Goal: Task Accomplishment & Management: Manage account settings

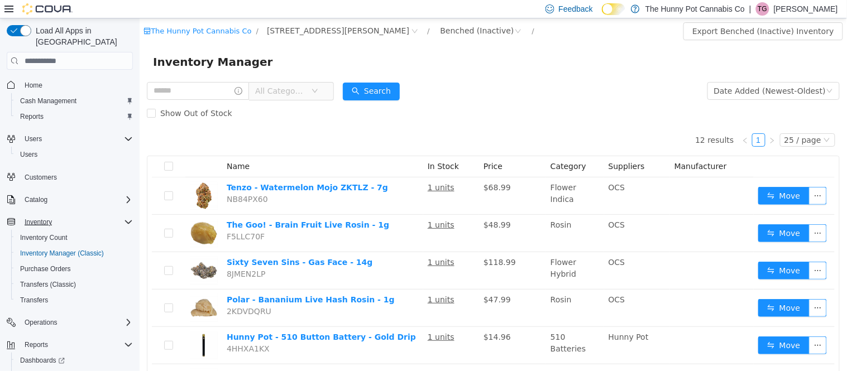
scroll to position [32, 0]
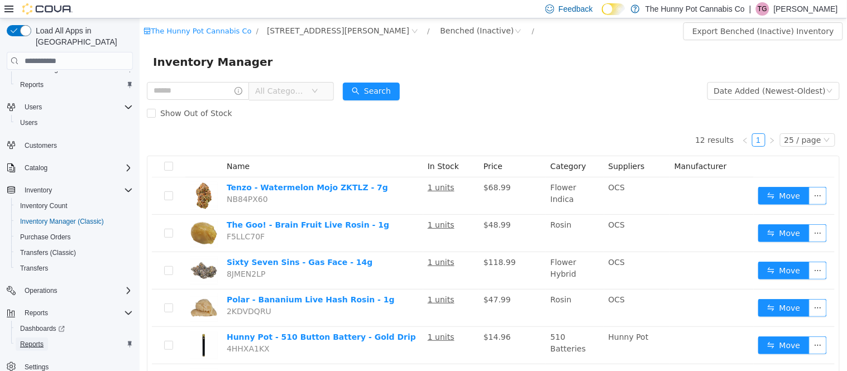
click at [30, 340] on span "Reports" at bounding box center [31, 344] width 23 height 9
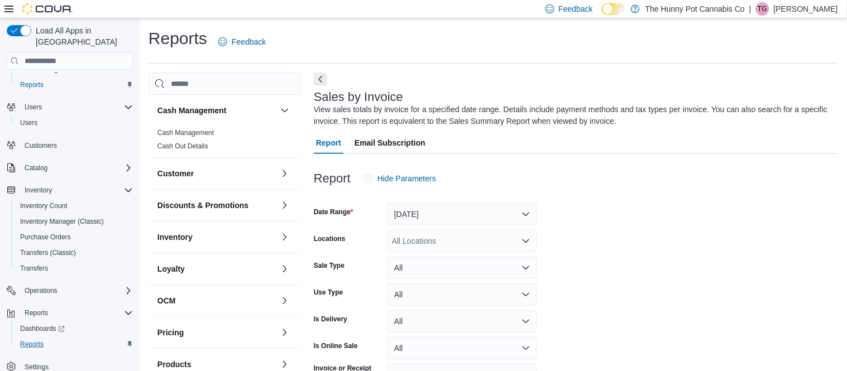
scroll to position [37, 0]
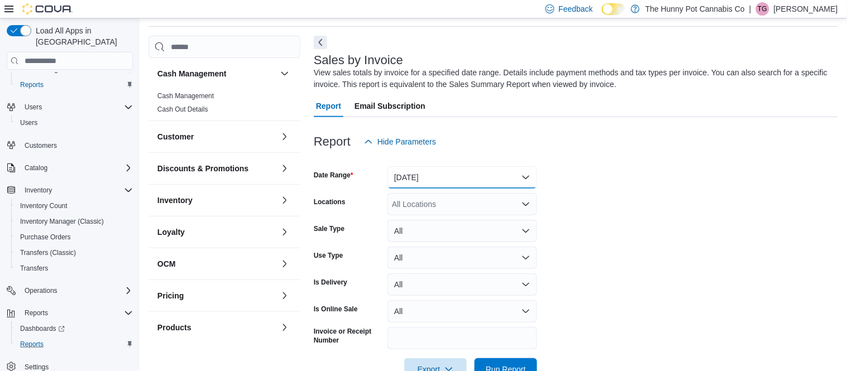
click at [416, 179] on button "Yesterday" at bounding box center [463, 177] width 150 height 22
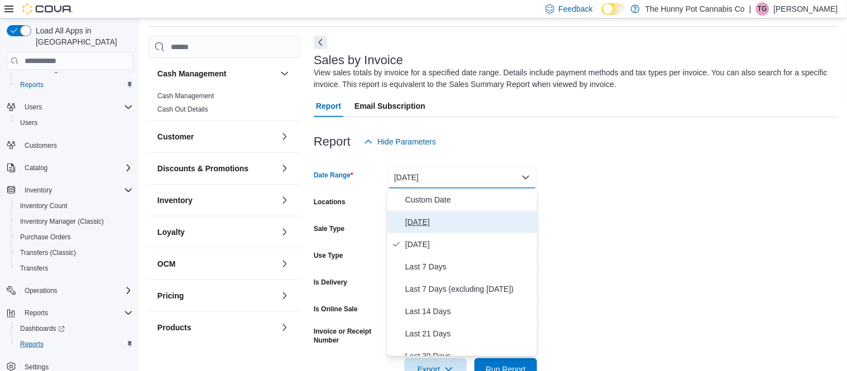
click at [412, 214] on button "Today" at bounding box center [463, 222] width 150 height 22
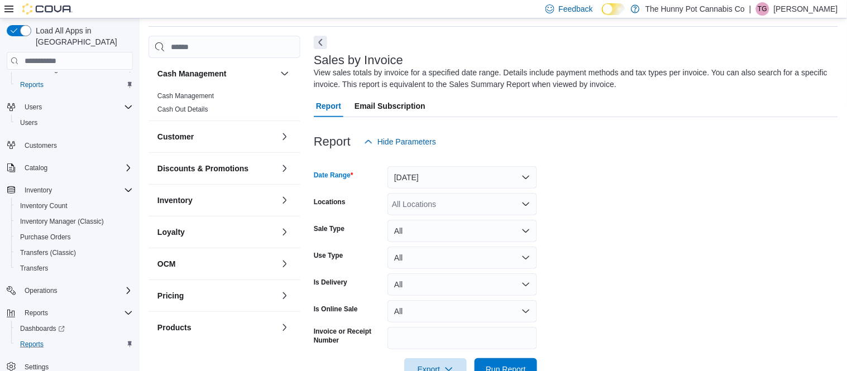
click at [417, 209] on div "All Locations" at bounding box center [463, 204] width 150 height 22
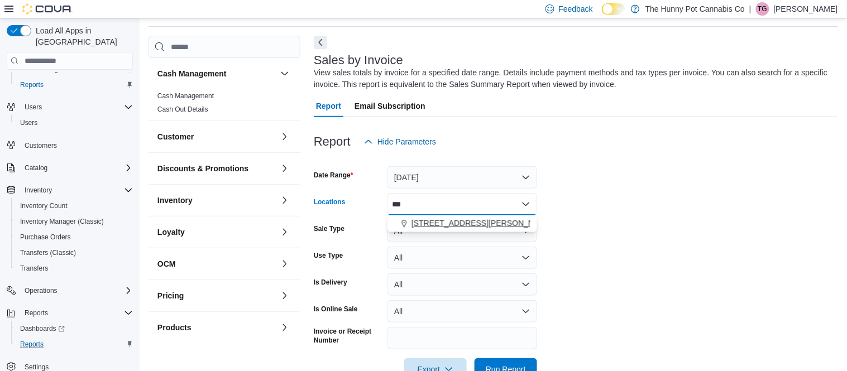
type input "***"
click at [436, 228] on span "659 Upper James St" at bounding box center [483, 223] width 142 height 11
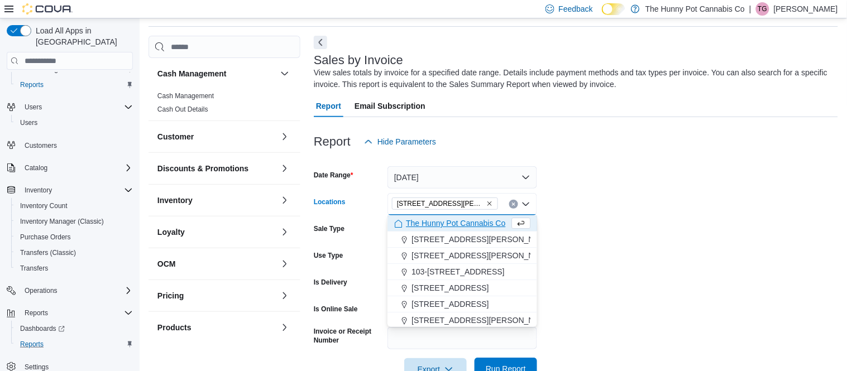
click at [495, 365] on span "Run Report" at bounding box center [506, 369] width 40 height 11
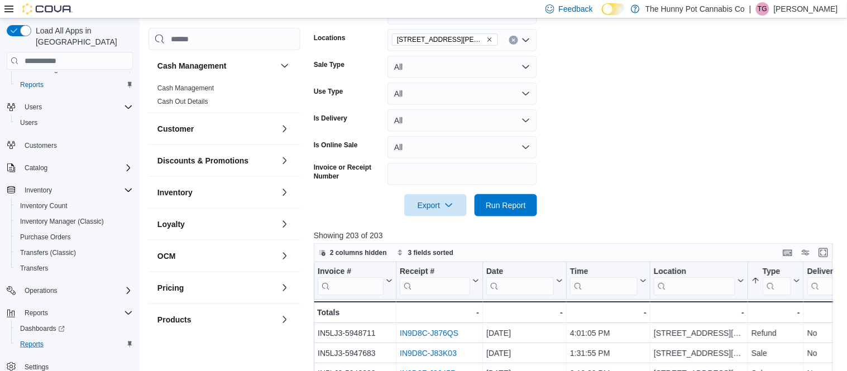
scroll to position [216, 0]
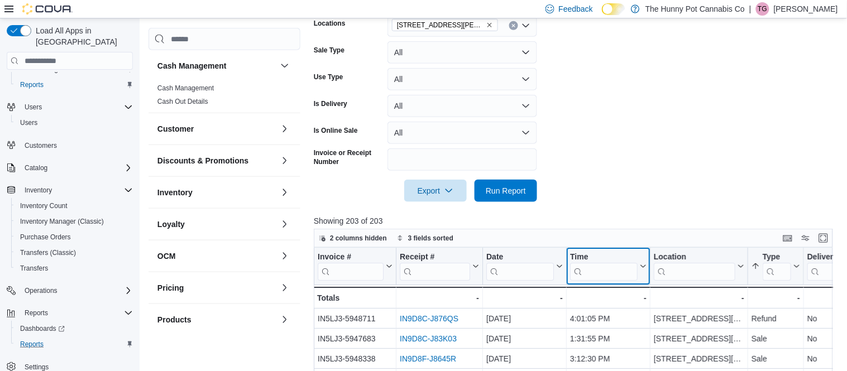
click at [610, 273] on input "search" at bounding box center [604, 272] width 68 height 18
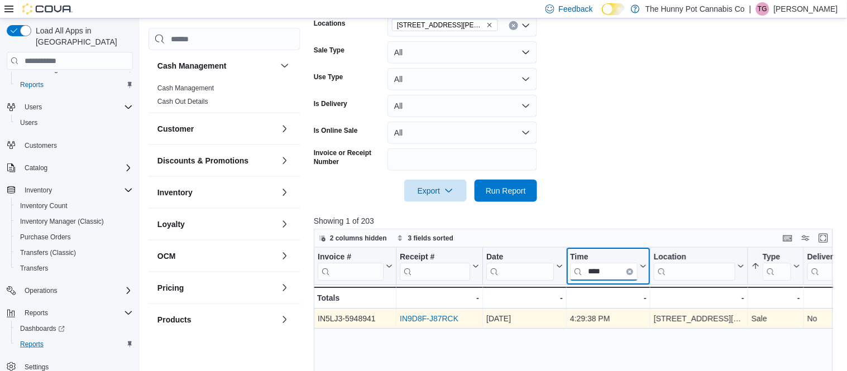
type input "****"
click at [445, 322] on link "IN9D8F-J87RCK" at bounding box center [429, 318] width 59 height 9
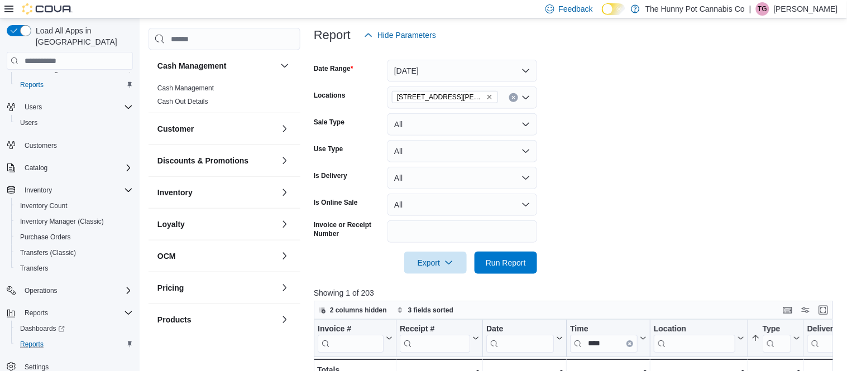
scroll to position [143, 0]
drag, startPoint x: 611, startPoint y: 344, endPoint x: 575, endPoint y: 346, distance: 36.4
click at [575, 346] on input "****" at bounding box center [604, 345] width 68 height 18
click at [618, 343] on input "****" at bounding box center [604, 345] width 68 height 18
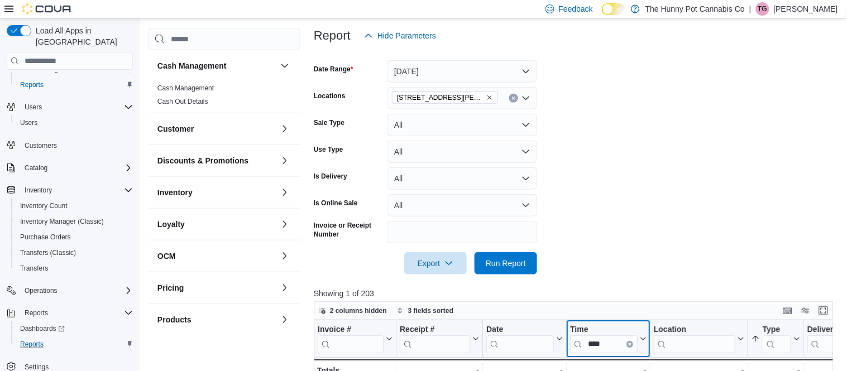
click at [628, 345] on icon "Clear input" at bounding box center [629, 344] width 3 height 3
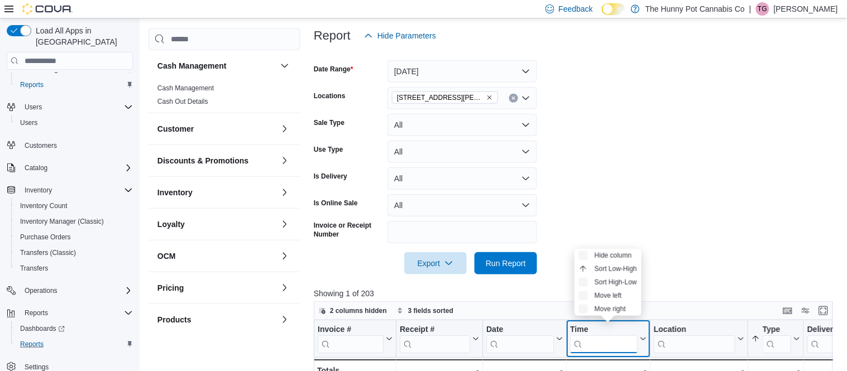
click at [615, 341] on input "search" at bounding box center [604, 345] width 68 height 18
click at [615, 345] on input "search" at bounding box center [604, 345] width 68 height 18
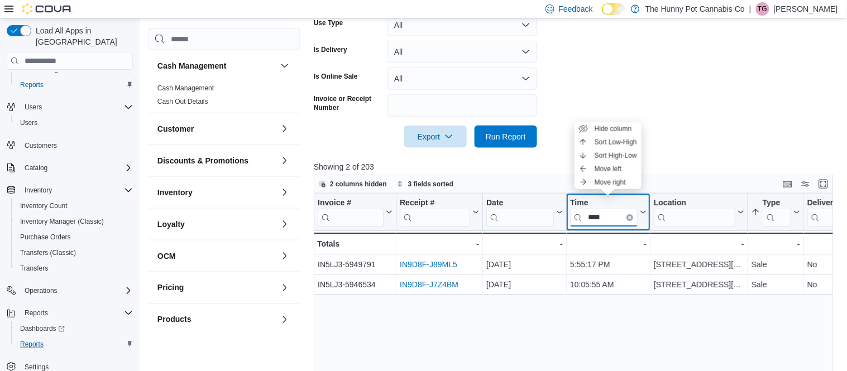
scroll to position [271, 0]
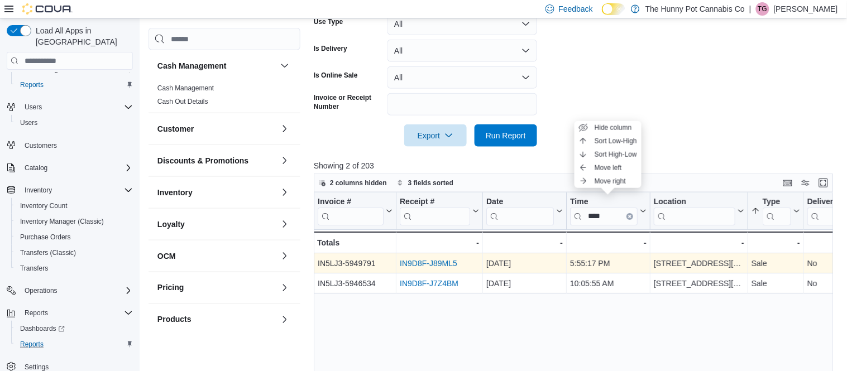
click at [445, 264] on link "IN9D8F-J89ML5" at bounding box center [429, 263] width 58 height 9
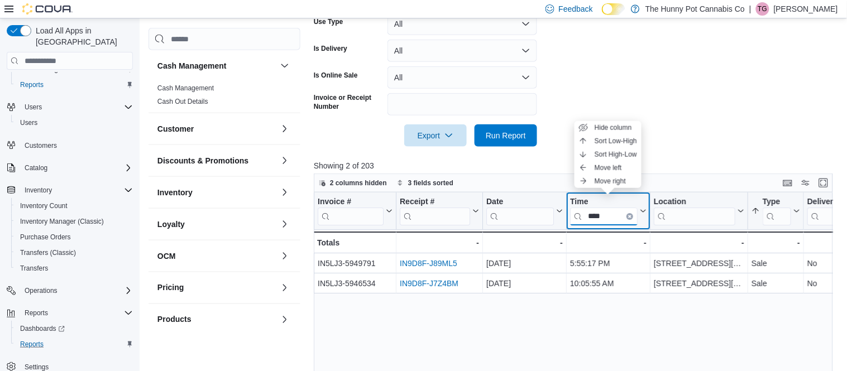
drag, startPoint x: 614, startPoint y: 222, endPoint x: 579, endPoint y: 226, distance: 36.0
click at [579, 226] on div "Time **** Click to view column header actions" at bounding box center [609, 211] width 84 height 37
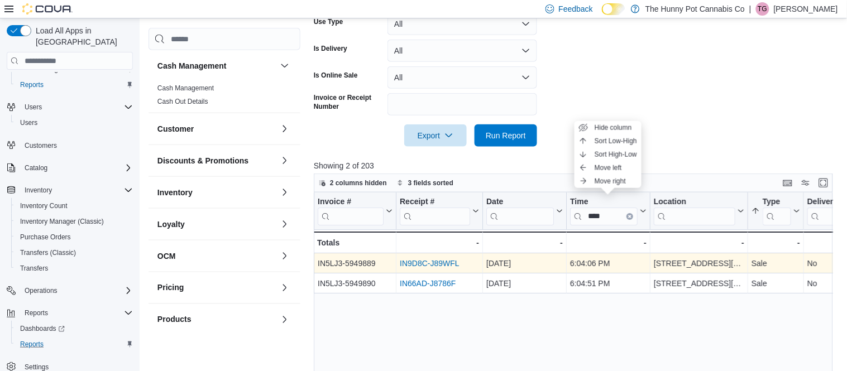
click at [419, 264] on link "IN9D8C-J89WFL" at bounding box center [430, 263] width 60 height 9
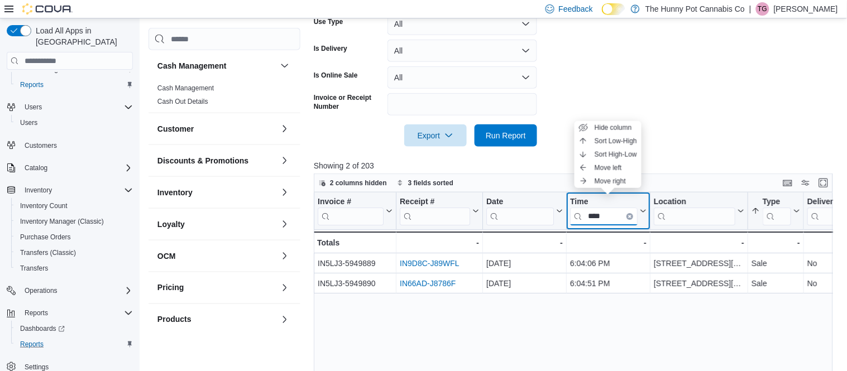
drag, startPoint x: 616, startPoint y: 216, endPoint x: 492, endPoint y: 214, distance: 124.0
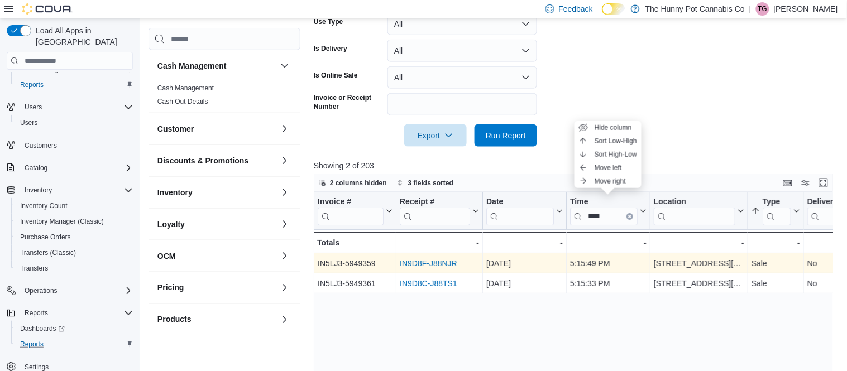
click at [421, 265] on link "IN9D8F-J88NJR" at bounding box center [429, 263] width 58 height 9
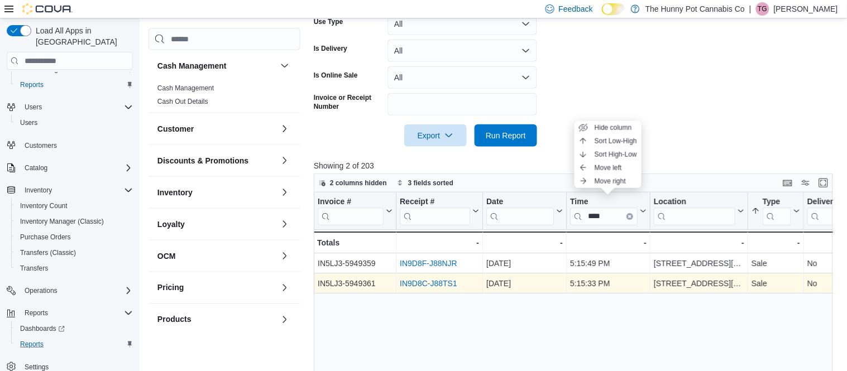
click at [422, 285] on link "IN9D8C-J88TS1" at bounding box center [429, 283] width 58 height 9
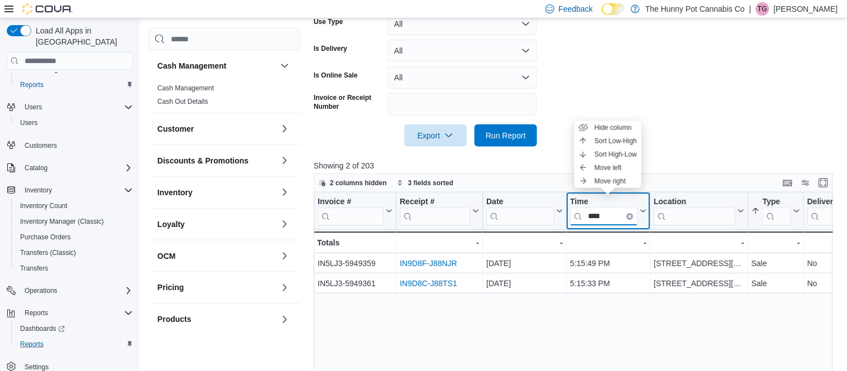
drag, startPoint x: 608, startPoint y: 216, endPoint x: 522, endPoint y: 220, distance: 85.6
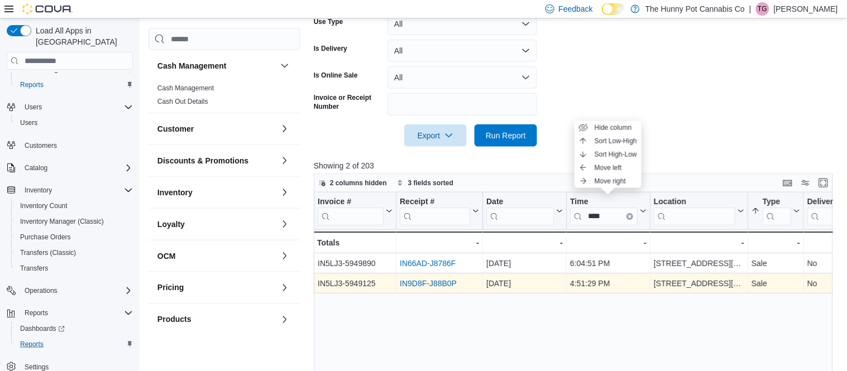
click at [445, 285] on link "IN9D8F-J88B0P" at bounding box center [428, 283] width 57 height 9
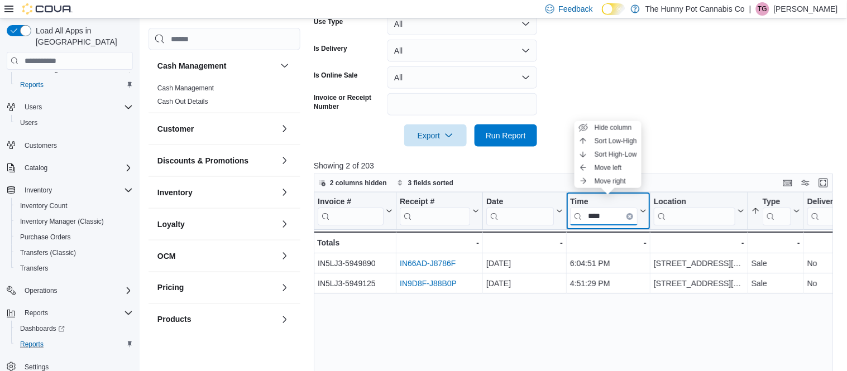
click at [613, 214] on input "****" at bounding box center [604, 217] width 68 height 18
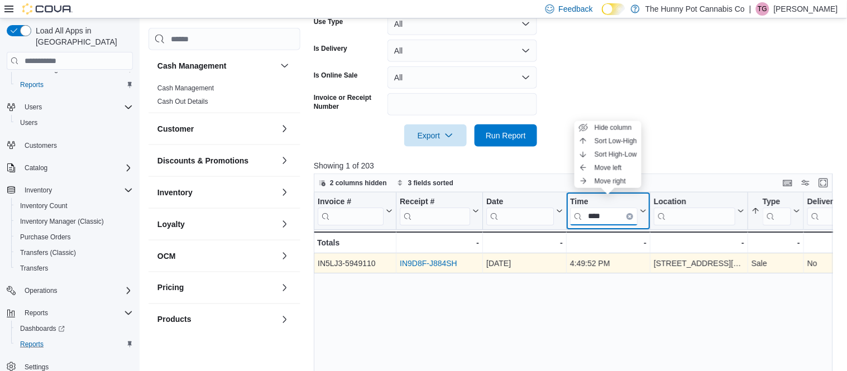
type input "****"
click at [432, 266] on link "IN9D8F-J884SH" at bounding box center [429, 263] width 58 height 9
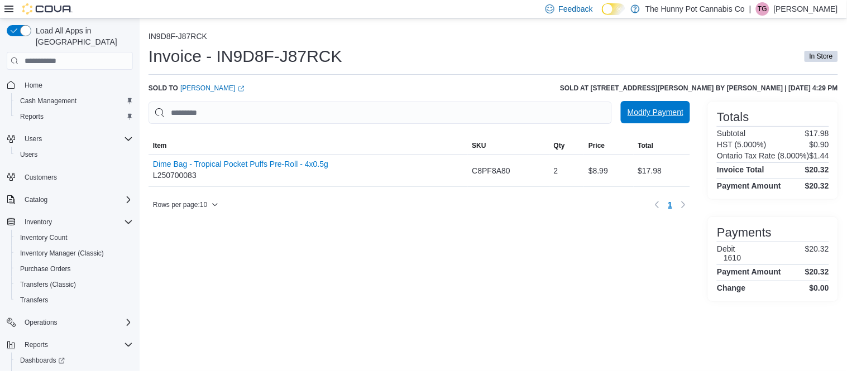
click at [649, 121] on span "Modify Payment" at bounding box center [656, 112] width 56 height 22
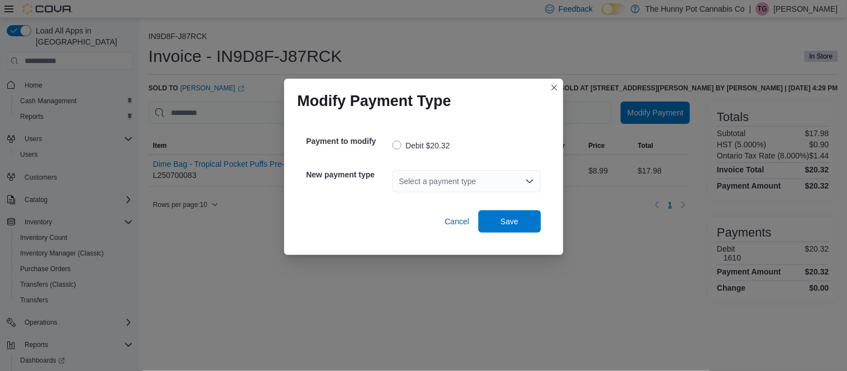
click at [465, 182] on div "Select a payment type" at bounding box center [467, 181] width 149 height 22
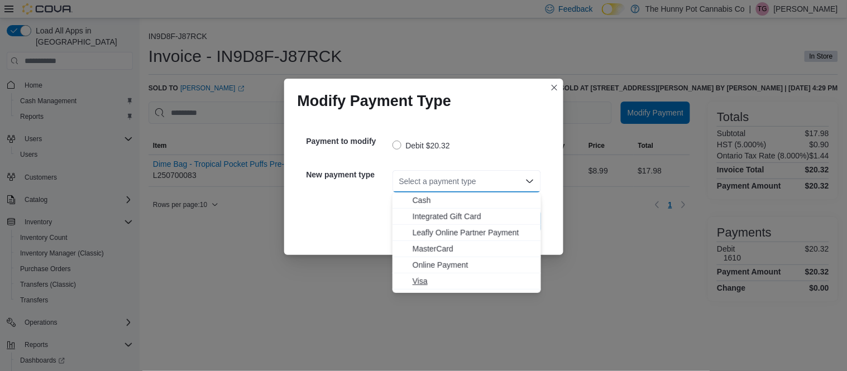
click at [422, 282] on span "Visa" at bounding box center [474, 281] width 122 height 11
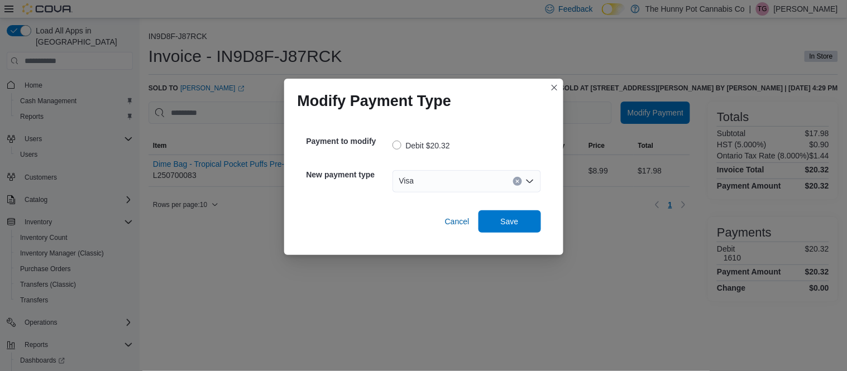
click at [493, 234] on div "Payment to modify Debit $20.32 New payment type Visa Combo box. Selected. Visa.…" at bounding box center [424, 180] width 252 height 123
click at [502, 226] on span "Save" at bounding box center [510, 221] width 18 height 11
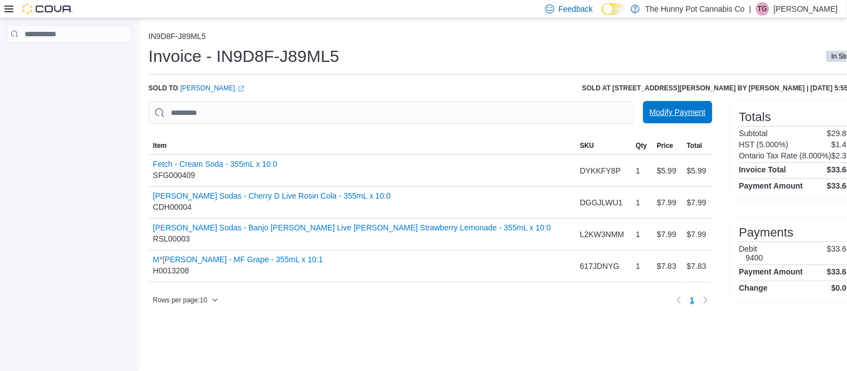
click at [650, 120] on span "Modify Payment" at bounding box center [678, 112] width 56 height 22
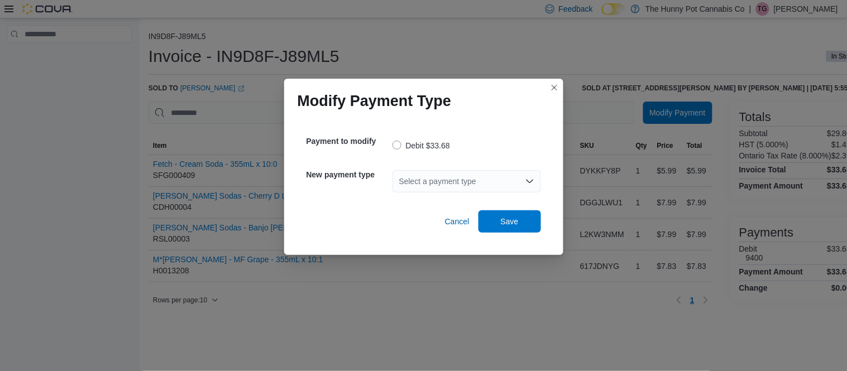
click at [494, 182] on div "Select a payment type" at bounding box center [467, 181] width 149 height 22
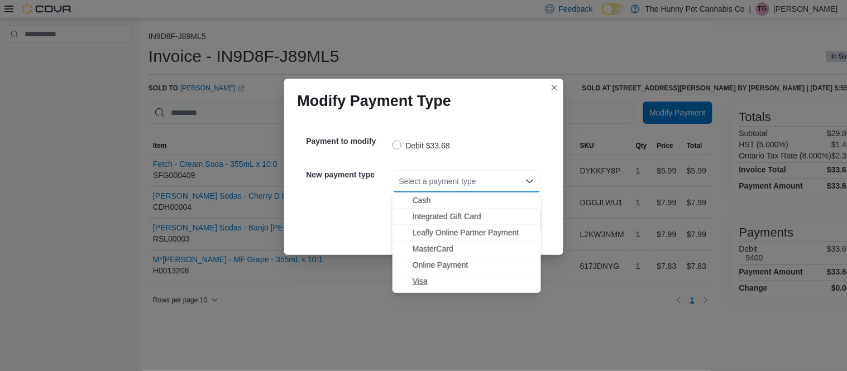
click at [426, 281] on span "Visa" at bounding box center [474, 281] width 122 height 11
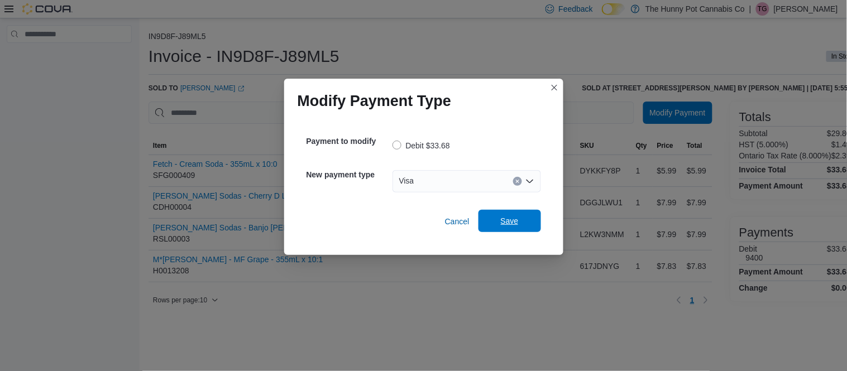
click at [507, 219] on span "Save" at bounding box center [510, 221] width 18 height 11
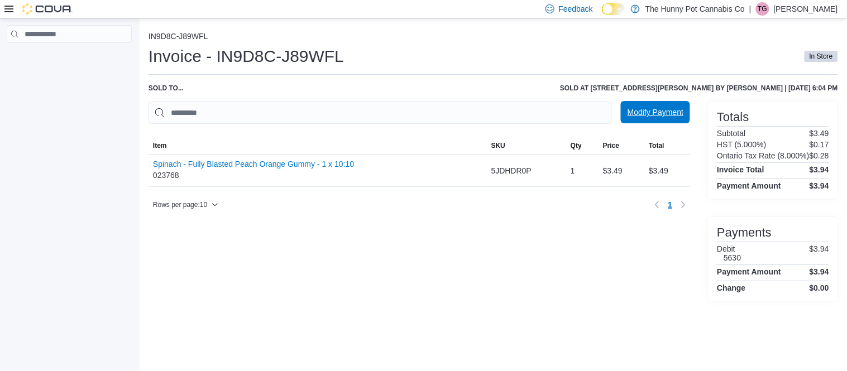
click at [629, 108] on span "Modify Payment" at bounding box center [656, 112] width 56 height 22
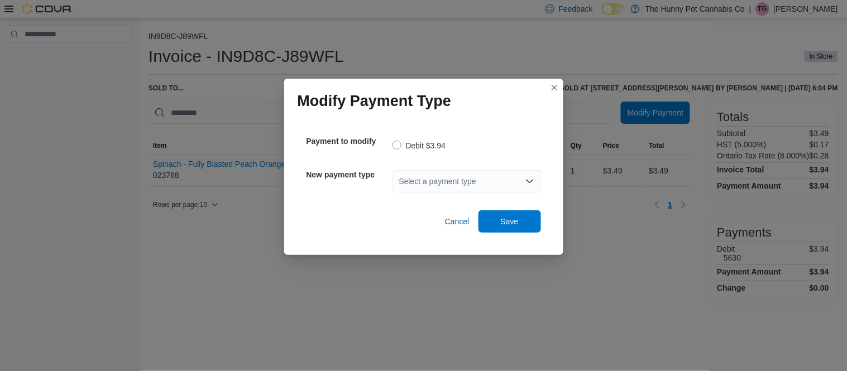
click at [509, 189] on div "Select a payment type" at bounding box center [467, 181] width 149 height 22
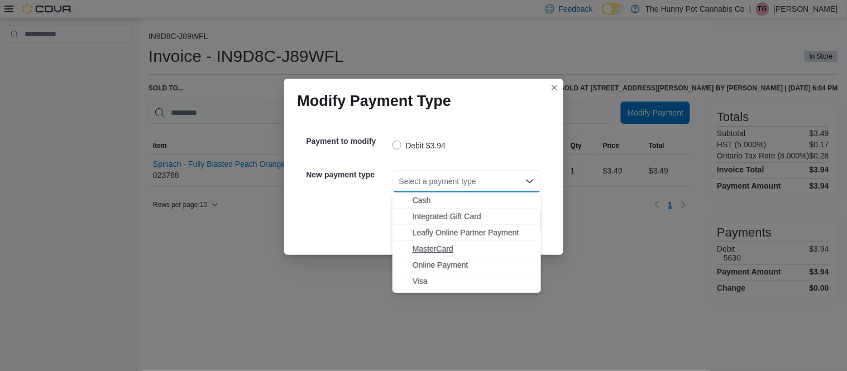
click at [434, 251] on span "MasterCard" at bounding box center [474, 249] width 122 height 11
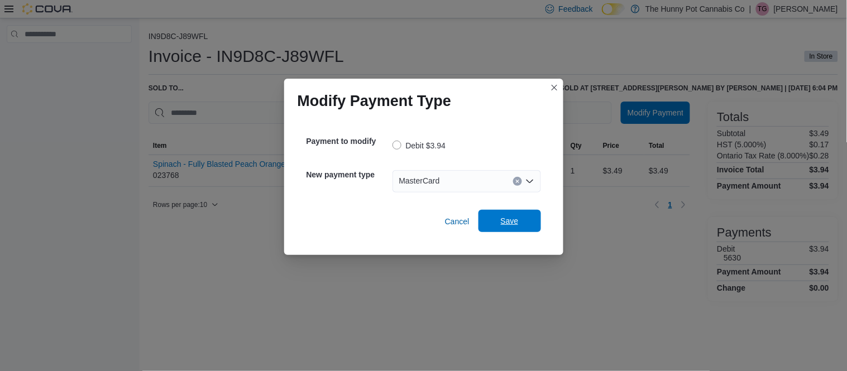
click at [526, 217] on span "Save" at bounding box center [509, 221] width 49 height 22
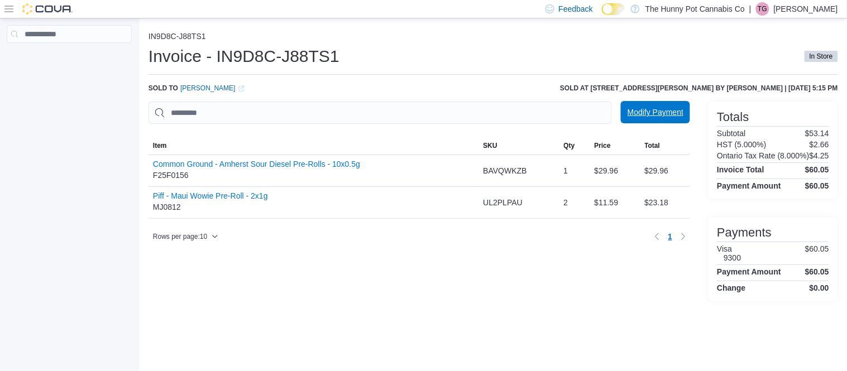
click at [656, 115] on span "Modify Payment" at bounding box center [656, 112] width 56 height 11
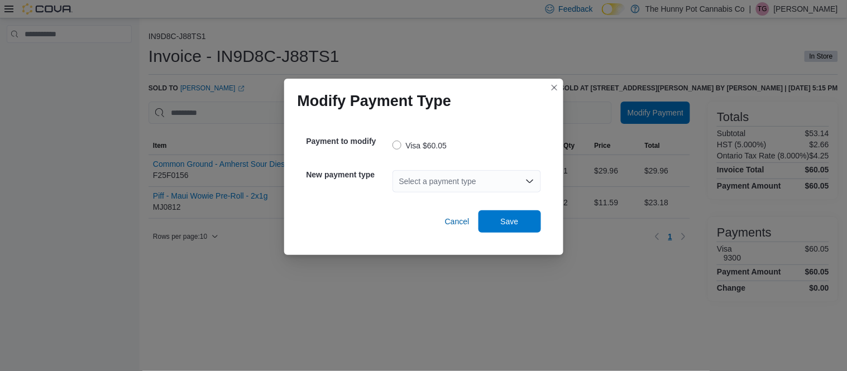
click at [511, 177] on div "Select a payment type" at bounding box center [467, 181] width 149 height 22
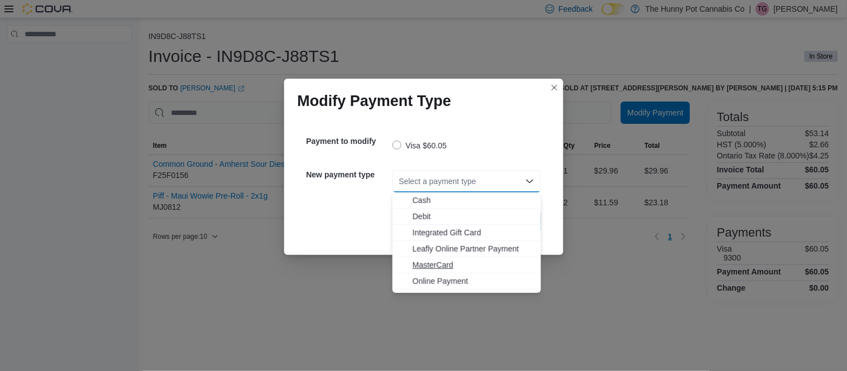
click at [427, 270] on span "MasterCard" at bounding box center [474, 265] width 122 height 11
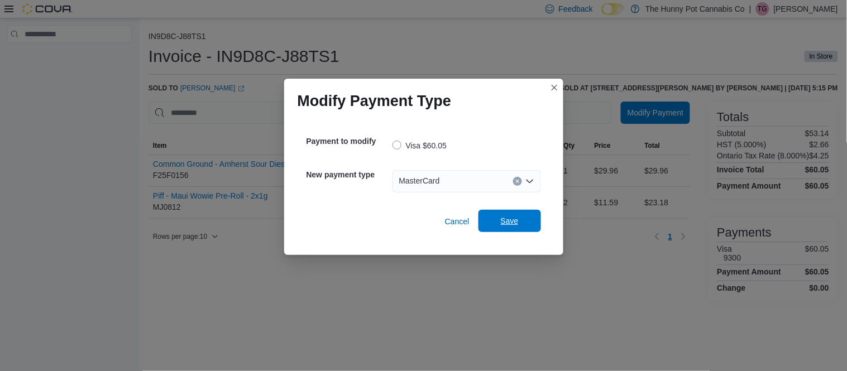
click at [516, 226] on span "Save" at bounding box center [510, 221] width 18 height 11
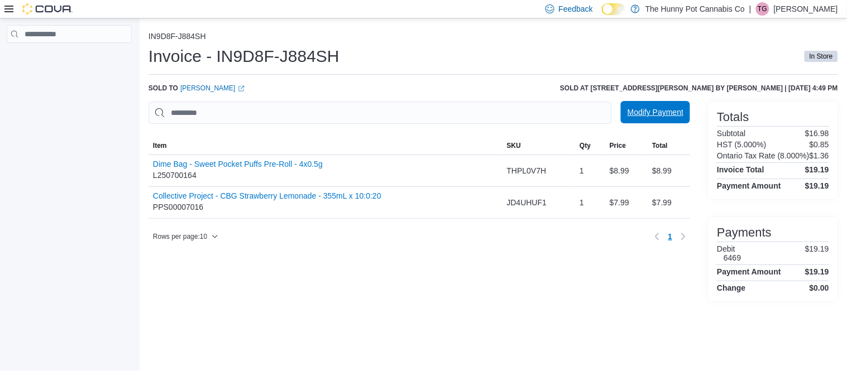
click at [643, 110] on span "Modify Payment" at bounding box center [656, 112] width 56 height 11
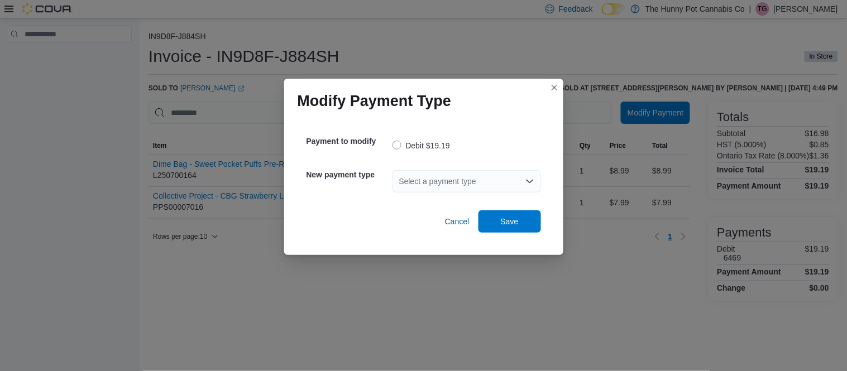
click at [482, 180] on div "Select a payment type" at bounding box center [467, 181] width 149 height 22
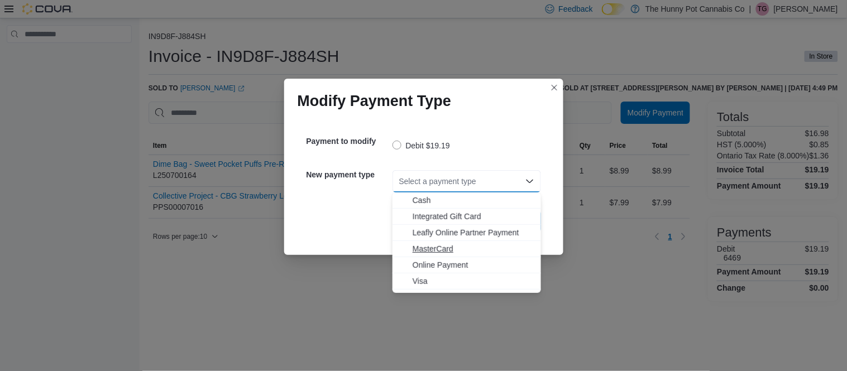
click at [436, 251] on span "MasterCard" at bounding box center [474, 249] width 122 height 11
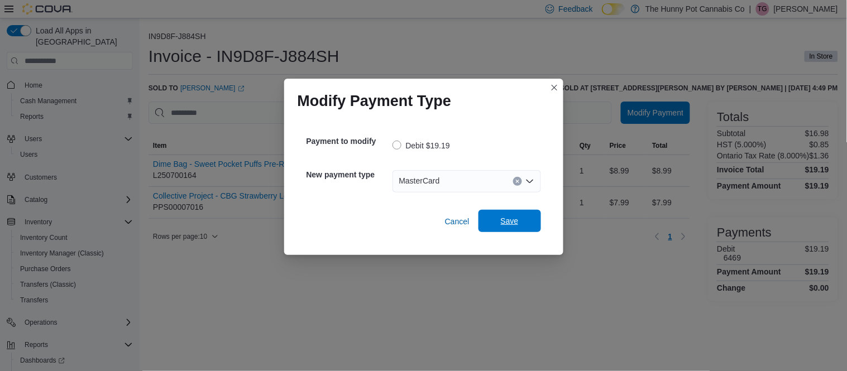
click at [497, 222] on span "Save" at bounding box center [509, 221] width 49 height 22
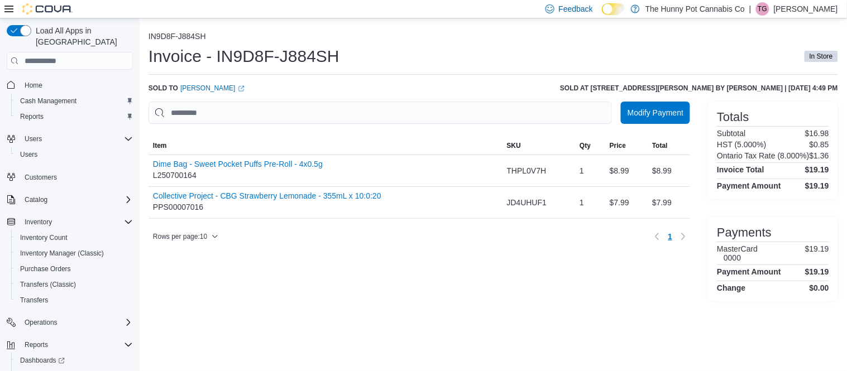
click at [481, 237] on div "Rows per page : 10 Page 1 of 1 1" at bounding box center [420, 237] width 542 height 18
